Goal: Task Accomplishment & Management: Complete application form

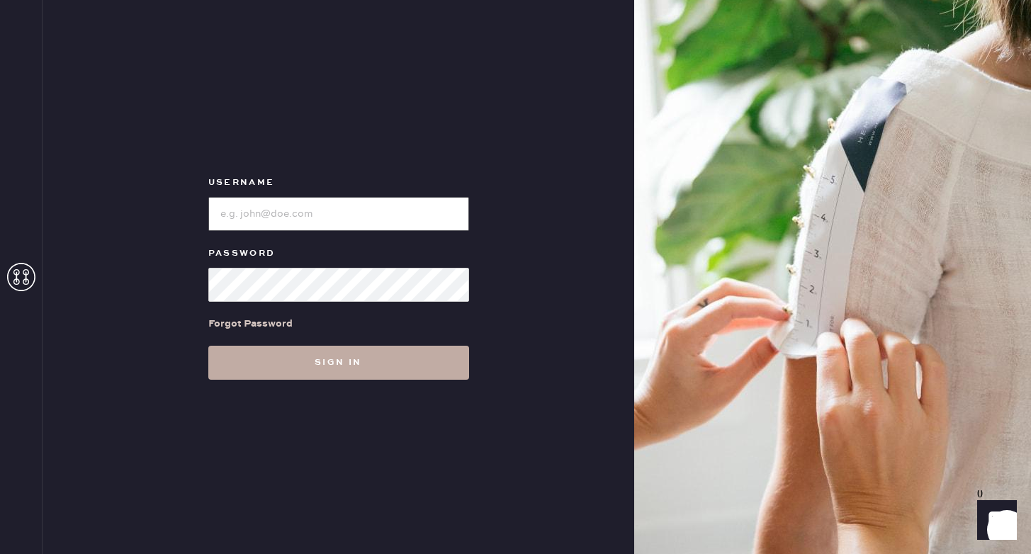
type input "reformationponce"
click at [414, 356] on button "Sign in" at bounding box center [338, 363] width 261 height 34
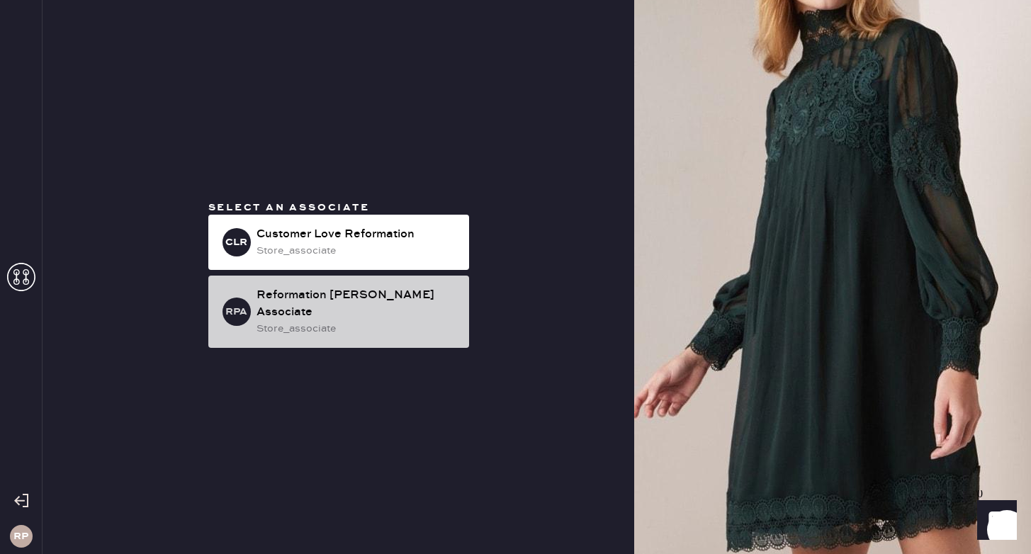
click at [429, 321] on div "store_associate" at bounding box center [356, 329] width 201 height 16
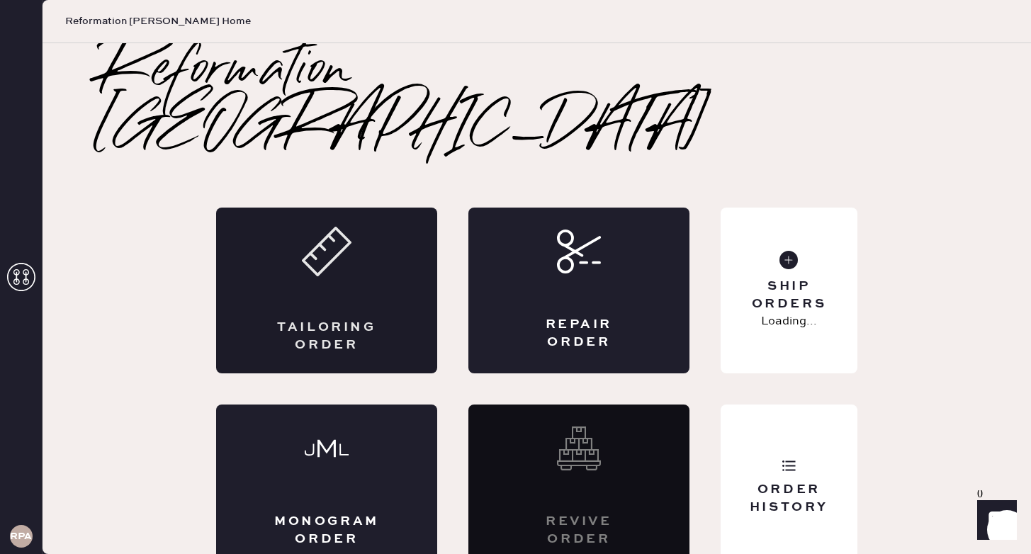
click at [361, 233] on div "Tailoring Order" at bounding box center [326, 291] width 221 height 166
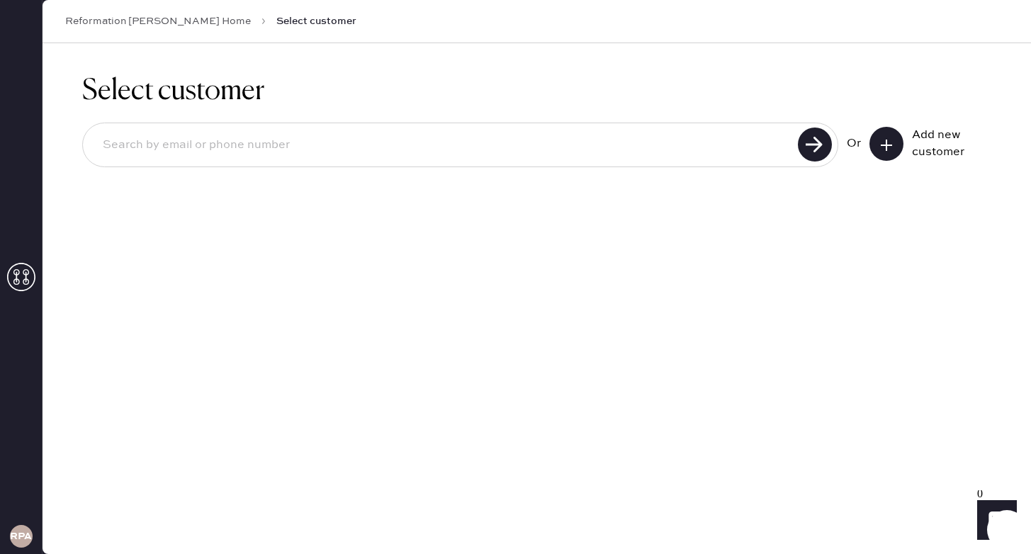
click at [893, 144] on icon at bounding box center [886, 145] width 14 height 14
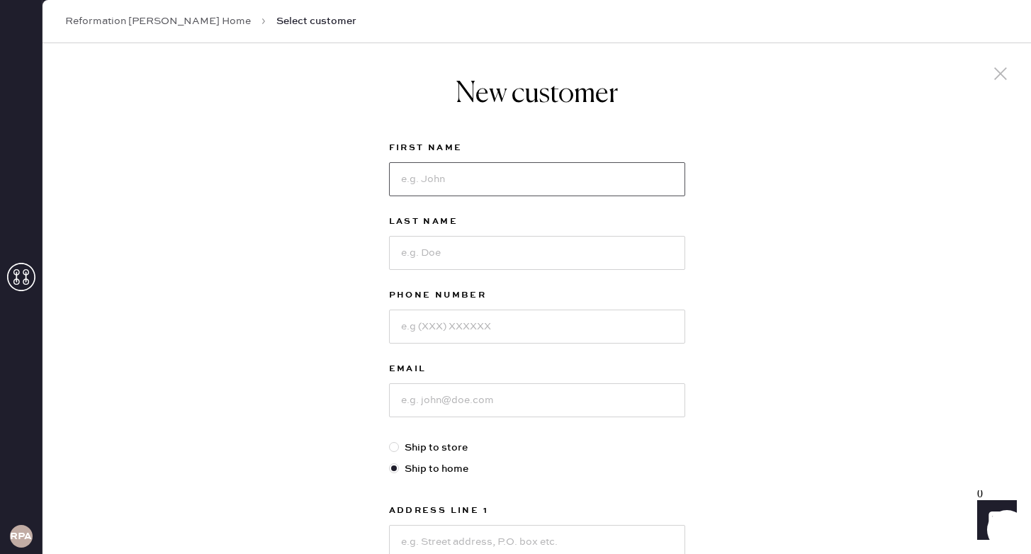
click at [459, 173] on input at bounding box center [537, 179] width 296 height 34
type input "[PERSON_NAME]"
type input "7063467420"
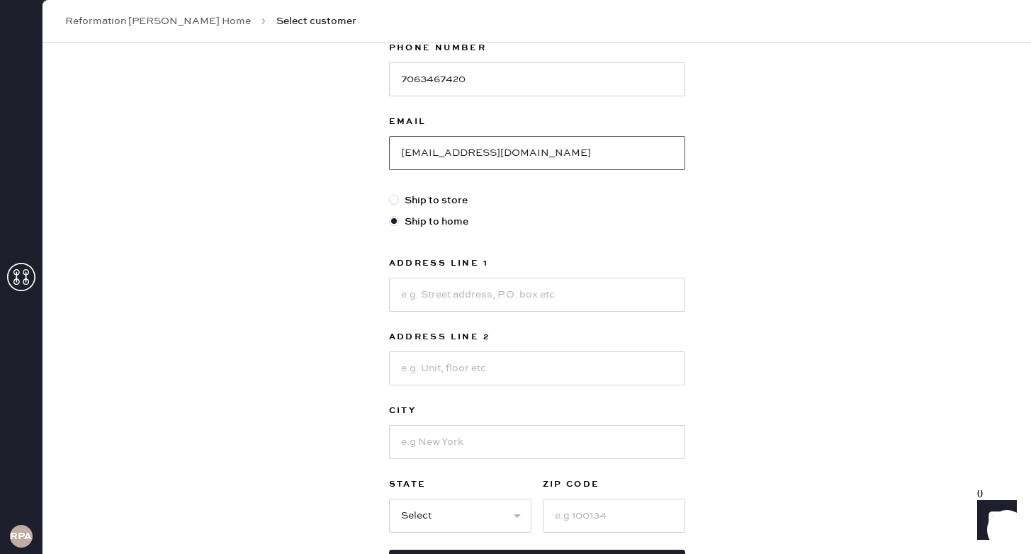
type input "[EMAIL_ADDRESS][DOMAIN_NAME]"
click at [477, 296] on input at bounding box center [537, 295] width 296 height 34
type input "[STREET_ADDRESS][PERSON_NAME]"
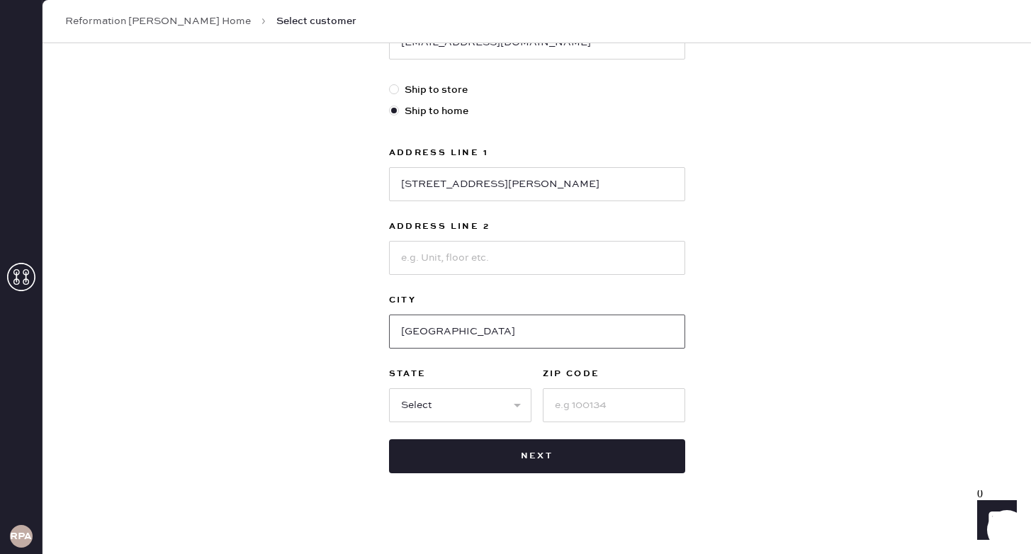
scroll to position [368, 0]
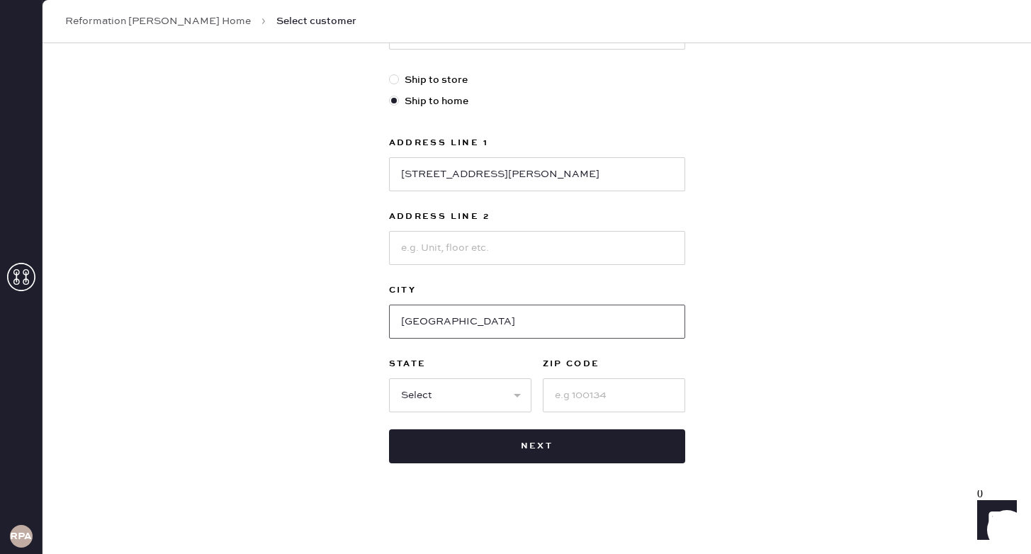
type input "[GEOGRAPHIC_DATA]"
click at [584, 397] on input at bounding box center [614, 395] width 142 height 34
type input "30316"
click at [439, 398] on select "Select AK AL AR AZ CA CO CT [GEOGRAPHIC_DATA] DE FL [GEOGRAPHIC_DATA] HI [GEOGR…" at bounding box center [460, 395] width 142 height 34
select select "GA"
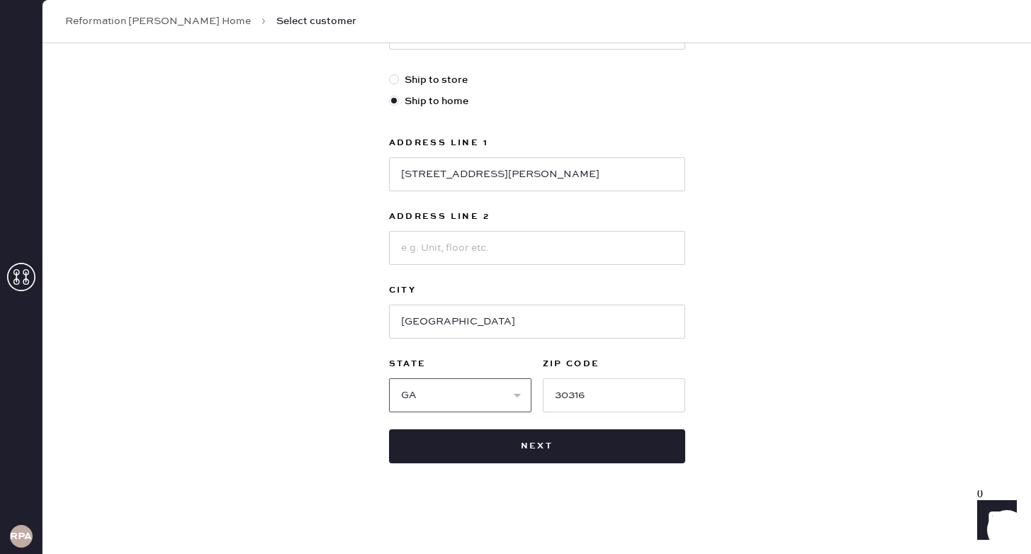
click at [389, 378] on select "Select AK AL AR AZ CA CO CT [GEOGRAPHIC_DATA] DE FL [GEOGRAPHIC_DATA] HI [GEOGR…" at bounding box center [460, 395] width 142 height 34
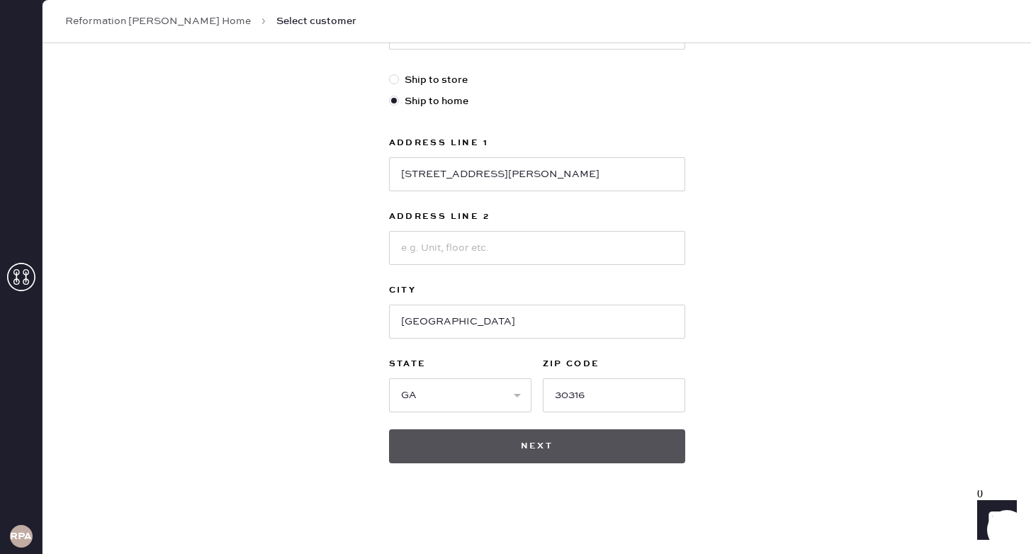
click at [614, 443] on button "Next" at bounding box center [537, 446] width 296 height 34
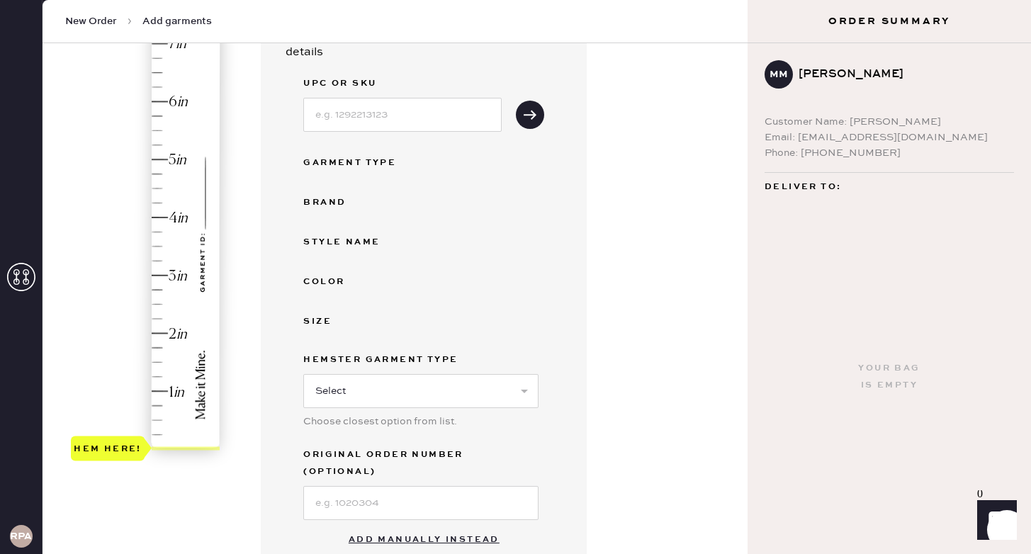
scroll to position [166, 0]
click at [154, 328] on div "Hem here!" at bounding box center [146, 246] width 151 height 418
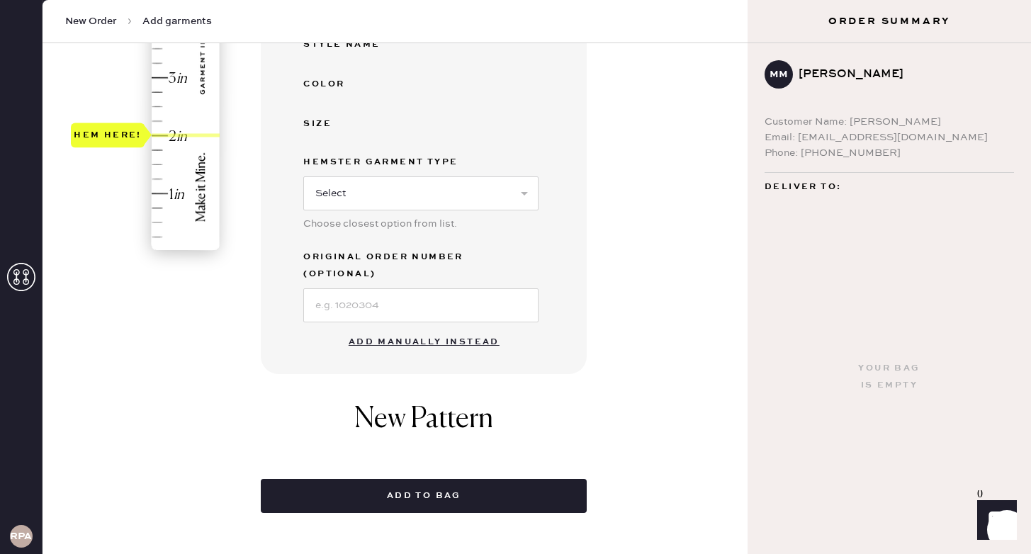
scroll to position [365, 0]
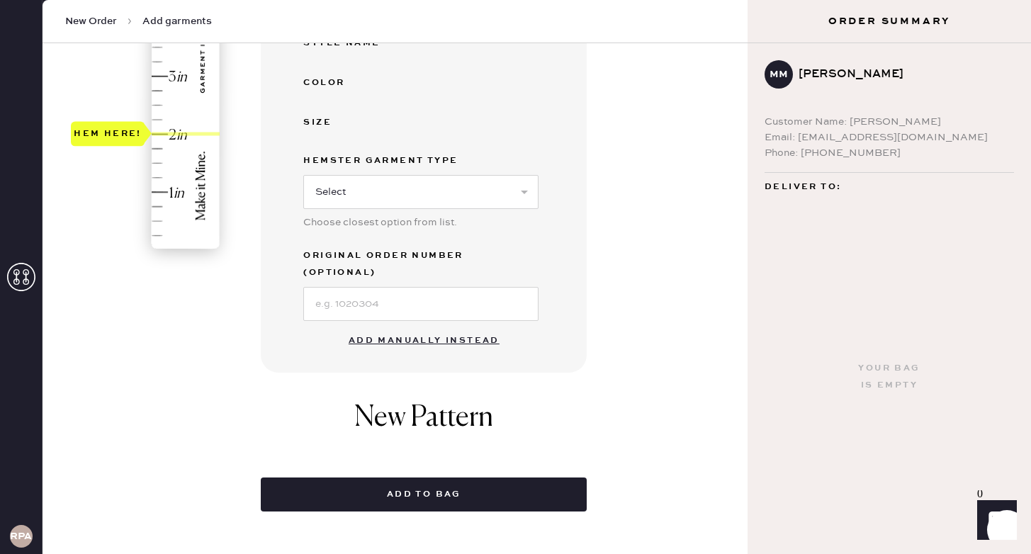
click at [455, 327] on button "Add manually instead" at bounding box center [424, 341] width 168 height 28
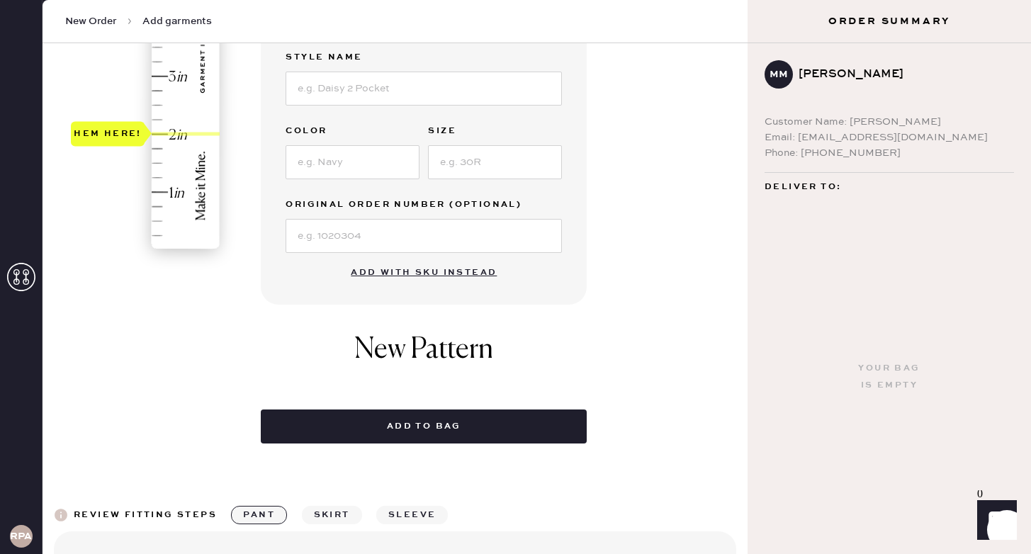
scroll to position [31, 0]
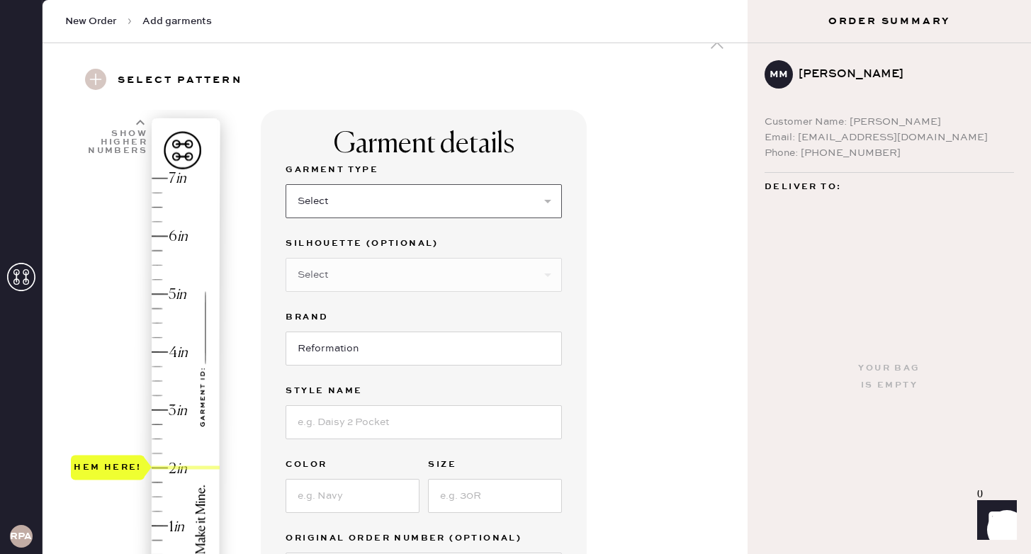
click at [408, 206] on select "Select Basic Skirt Jeans Leggings Pants Shorts Basic Sleeved Dress Basic Sleeve…" at bounding box center [423, 201] width 276 height 34
select select "6"
click at [285, 184] on select "Select Basic Skirt Jeans Leggings Pants Shorts Basic Sleeved Dress Basic Sleeve…" at bounding box center [423, 201] width 276 height 34
click at [400, 286] on select "Select Maxi Dress Midi Dress Mini Dress Other" at bounding box center [423, 275] width 276 height 34
select select "38"
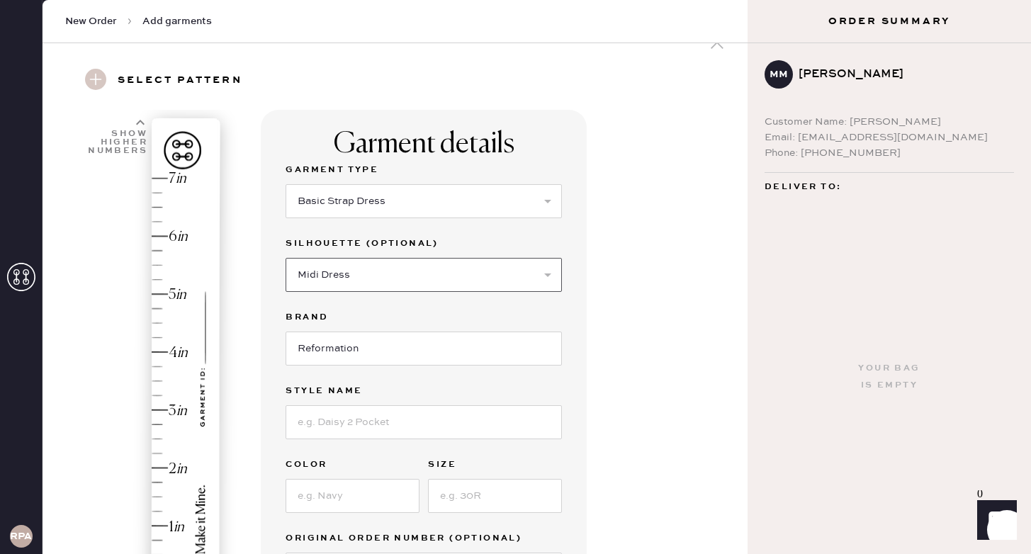
click at [285, 258] on select "Select Maxi Dress Midi Dress Mini Dress Other" at bounding box center [423, 275] width 276 height 34
click at [358, 425] on input at bounding box center [423, 422] width 276 height 34
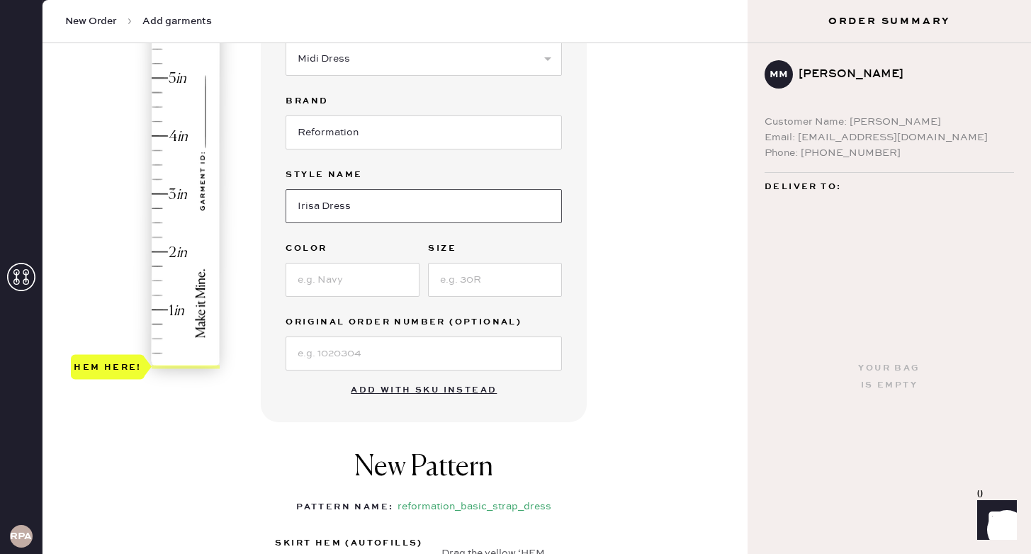
scroll to position [254, 0]
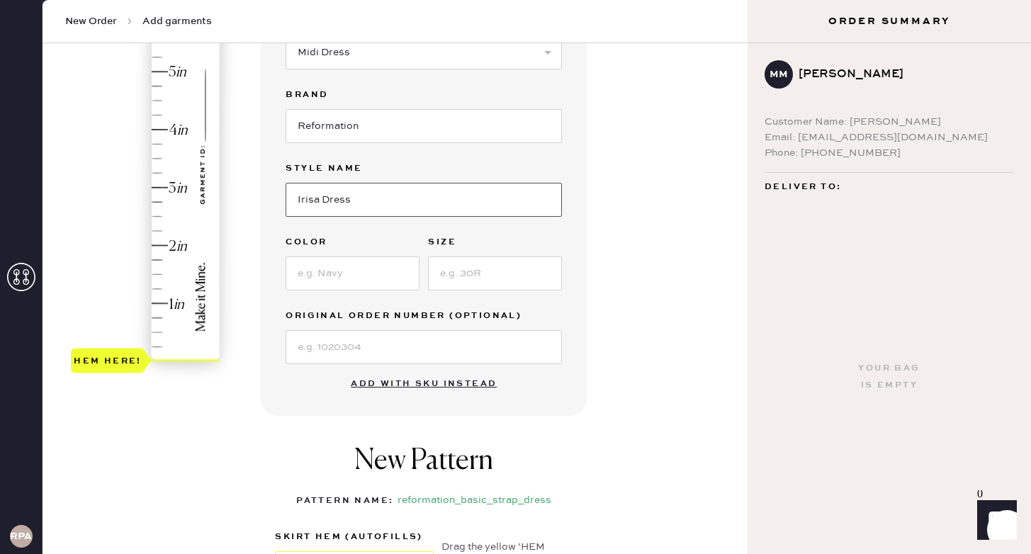
type input "Irisa Dress"
click at [344, 278] on input at bounding box center [352, 273] width 134 height 34
type input "V"
type input "Botanist"
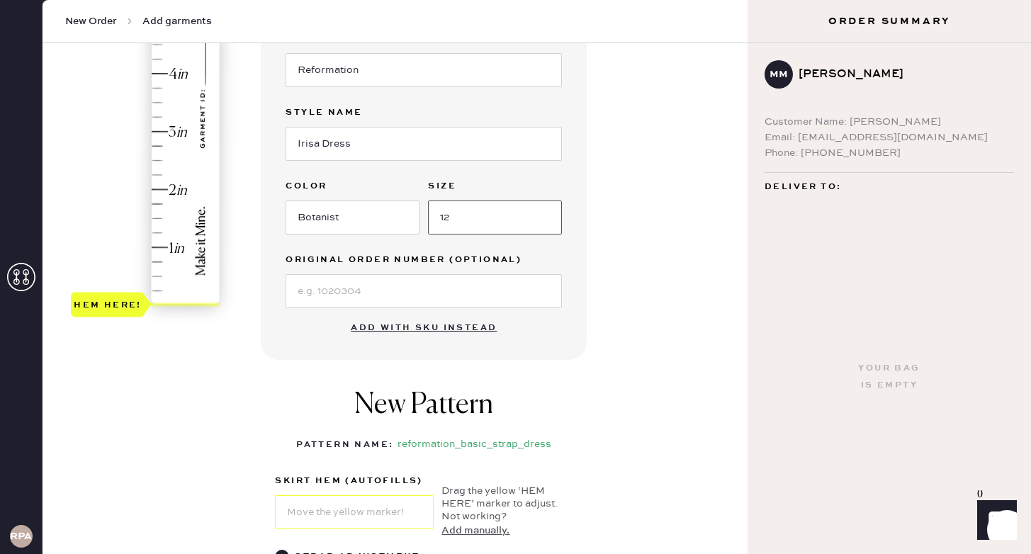
scroll to position [298, 0]
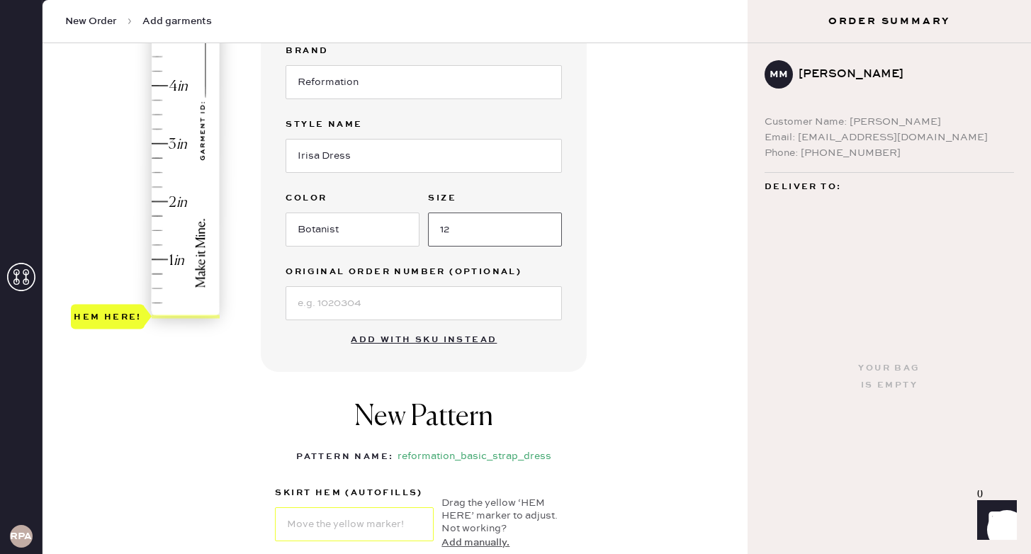
type input "12"
type input "2"
click at [162, 200] on div "Hem here!" at bounding box center [146, 115] width 151 height 418
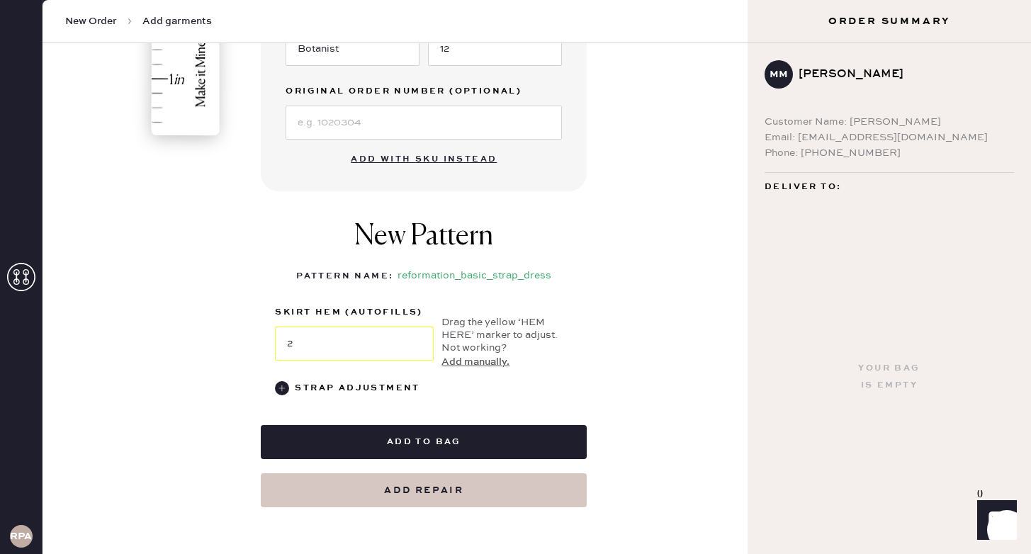
scroll to position [504, 0]
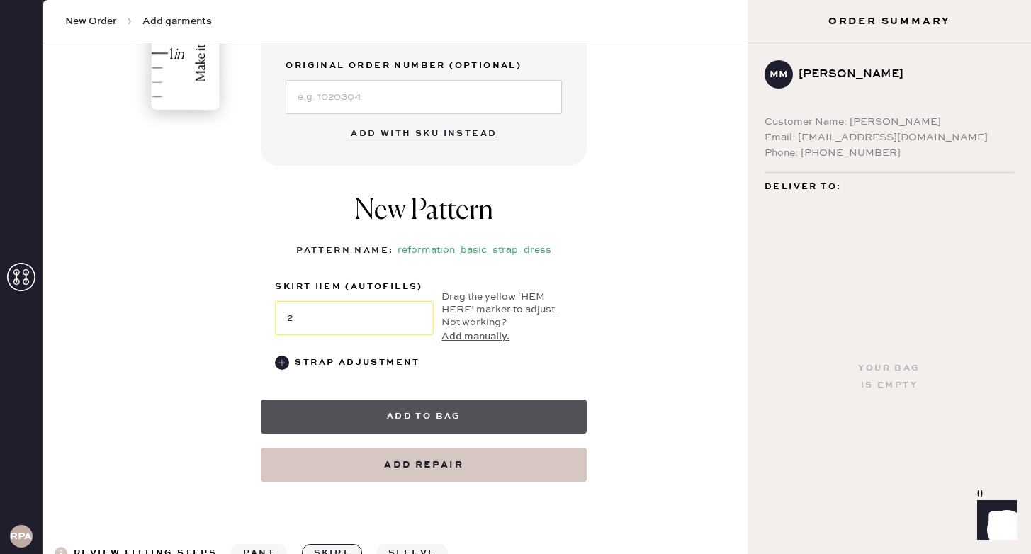
click at [400, 415] on button "Add to bag" at bounding box center [424, 417] width 326 height 34
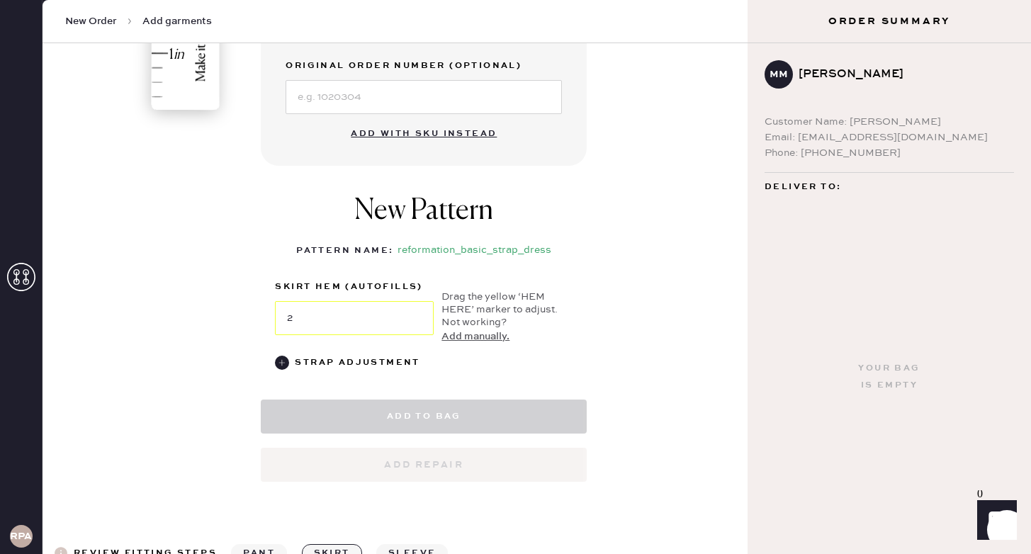
select select "6"
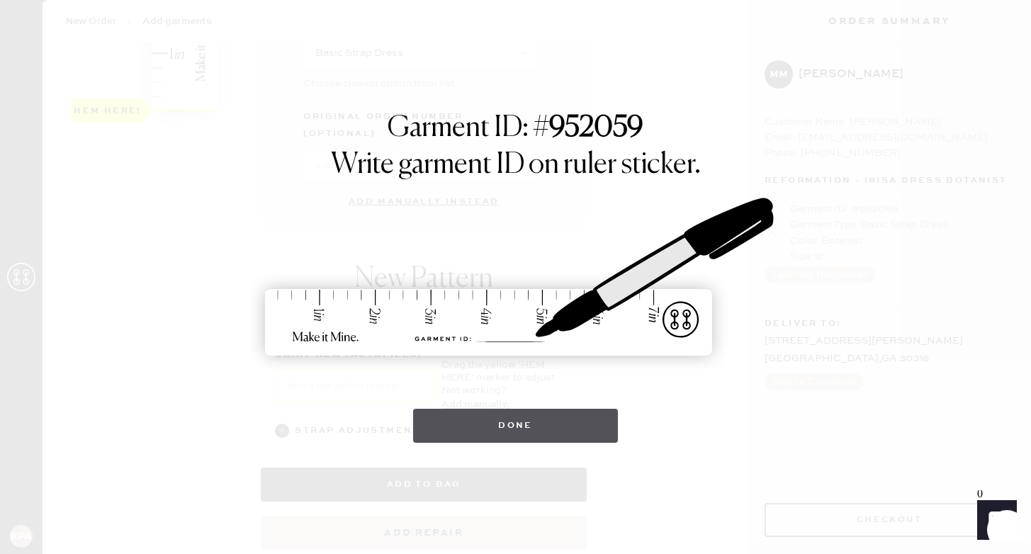
click at [525, 429] on button "Done" at bounding box center [515, 426] width 205 height 34
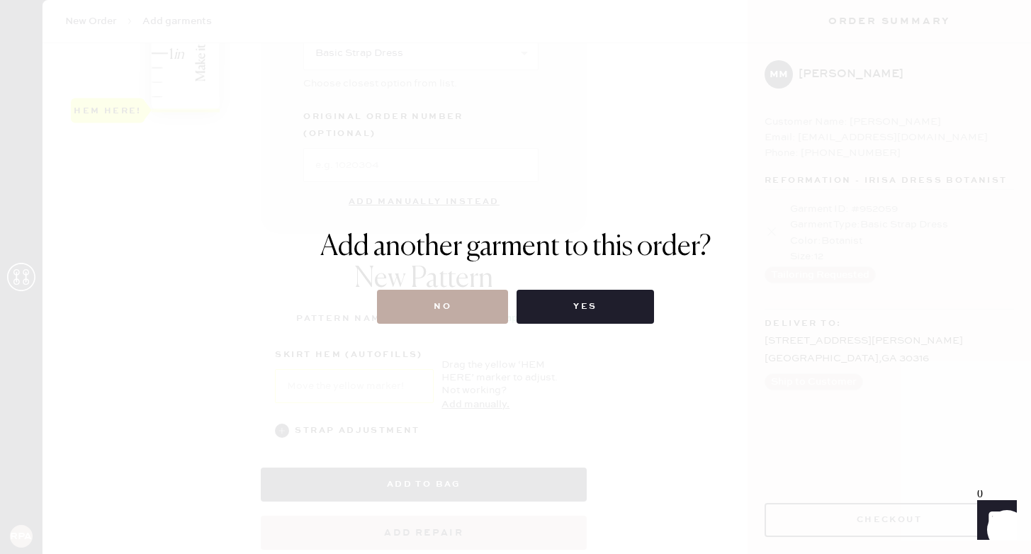
click at [468, 318] on button "No" at bounding box center [442, 307] width 131 height 34
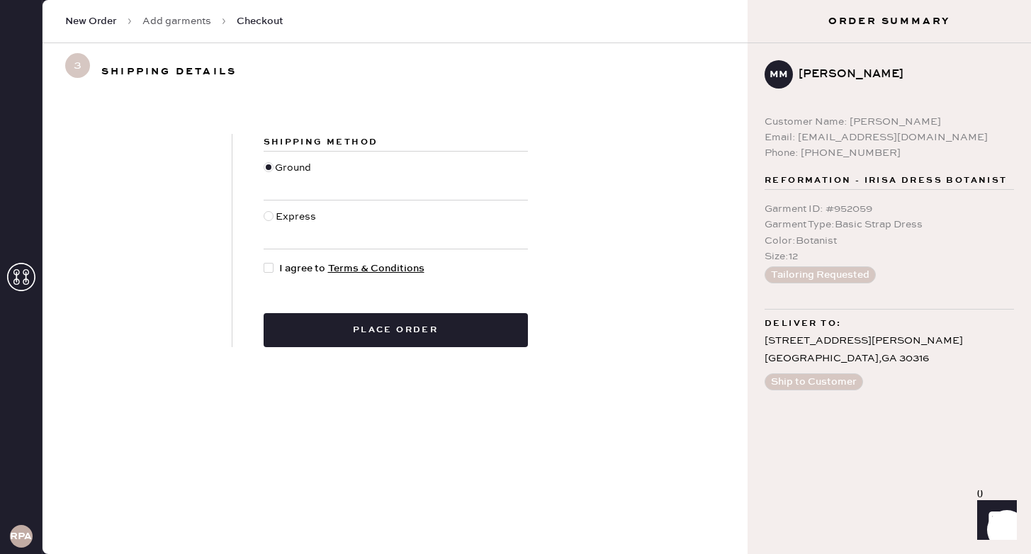
click at [272, 263] on div at bounding box center [272, 269] width 16 height 16
click at [264, 261] on input "I agree to Terms & Conditions" at bounding box center [264, 261] width 1 height 1
checkbox input "true"
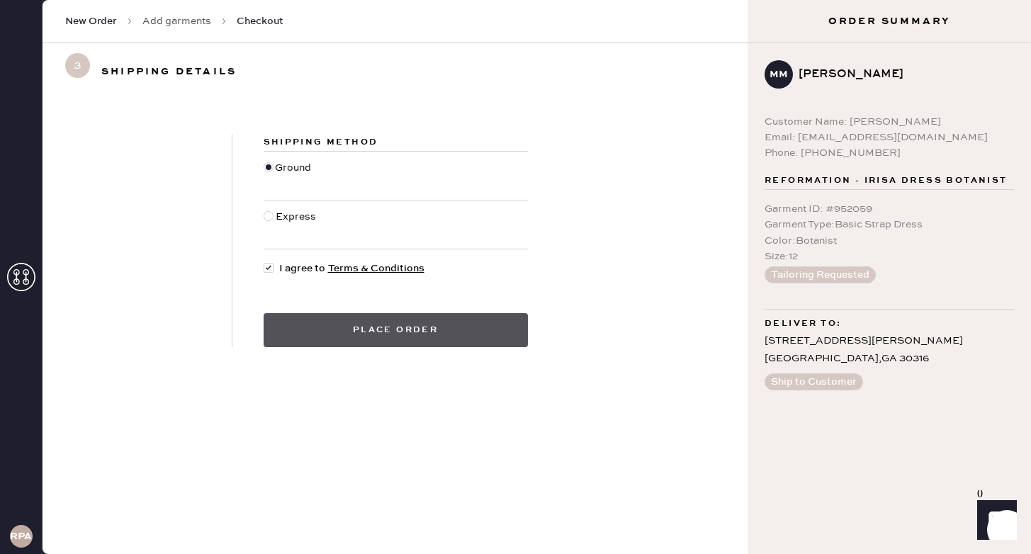
click at [358, 339] on button "Place order" at bounding box center [396, 330] width 264 height 34
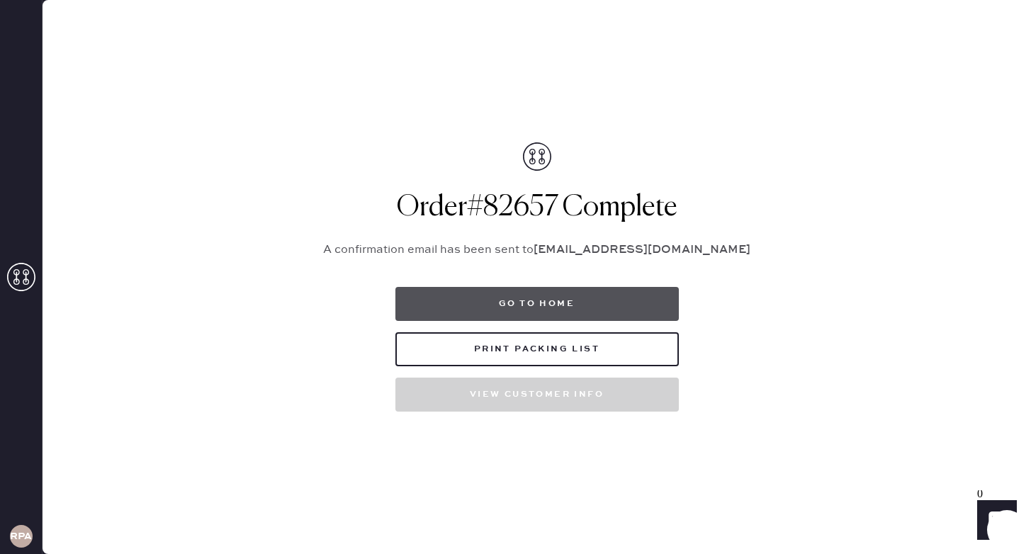
click at [535, 298] on button "Go to home" at bounding box center [536, 304] width 283 height 34
